Goal: Find specific page/section: Find specific page/section

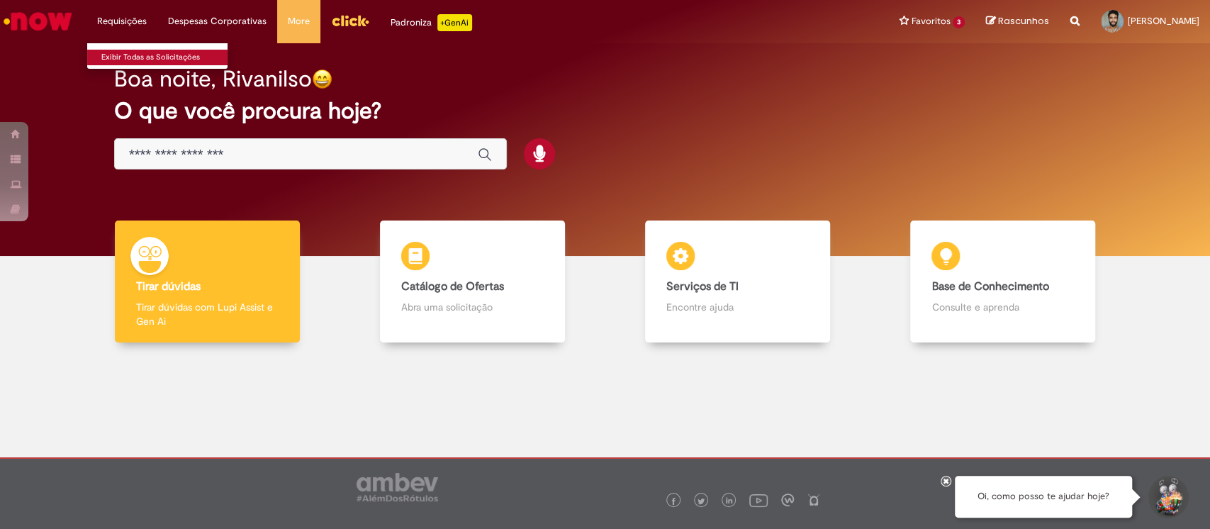
click at [143, 55] on link "Exibir Todas as Solicitações" at bounding box center [165, 58] width 156 height 16
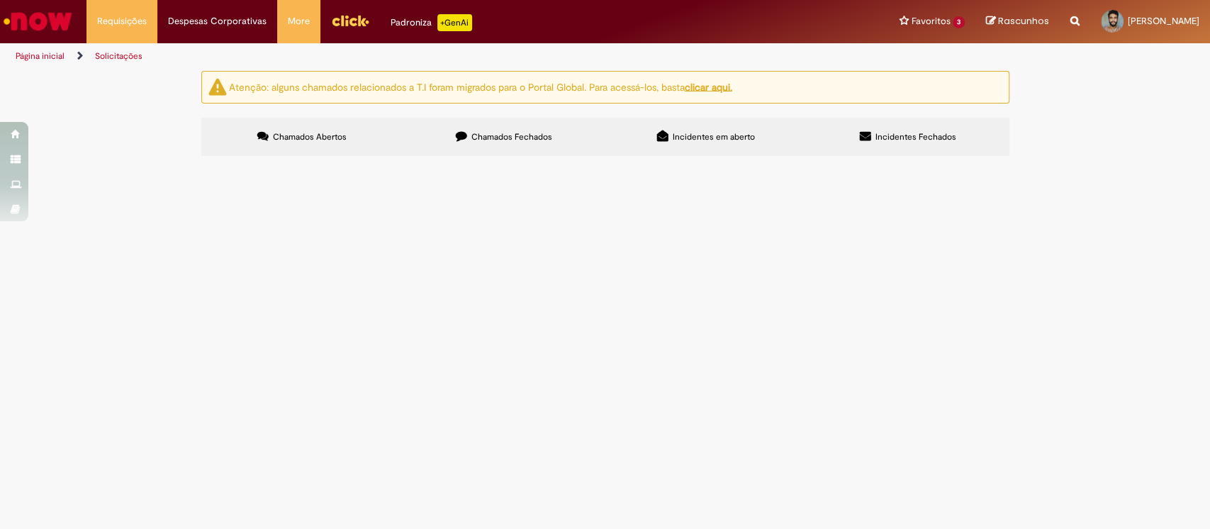
click at [50, 24] on img "Ir para a Homepage" at bounding box center [37, 21] width 73 height 28
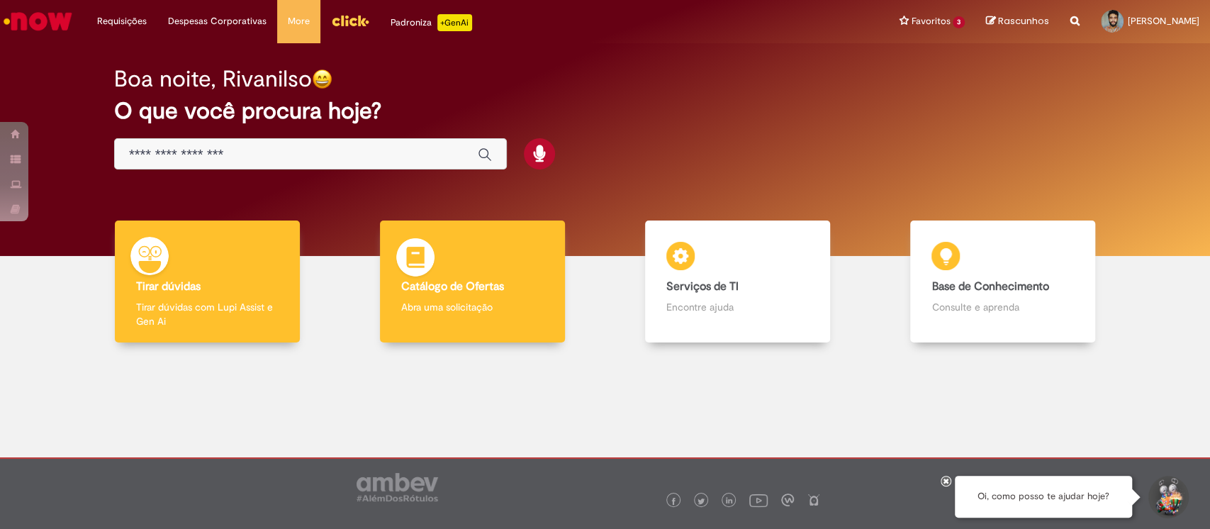
scroll to position [4, 0]
